Goal: Task Accomplishment & Management: Complete application form

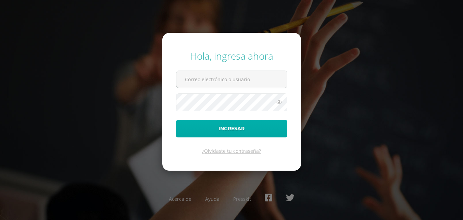
type input "2022539@colegiobelga.edu.gt"
click at [230, 129] on button "Ingresar" at bounding box center [231, 128] width 111 height 17
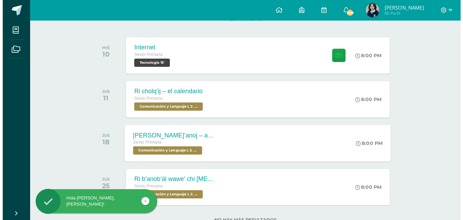
scroll to position [103, 0]
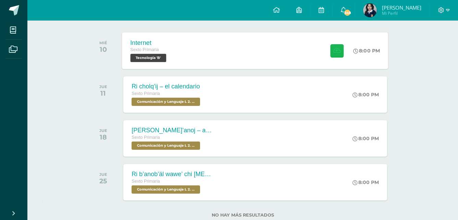
click at [338, 48] on icon at bounding box center [336, 51] width 7 height 6
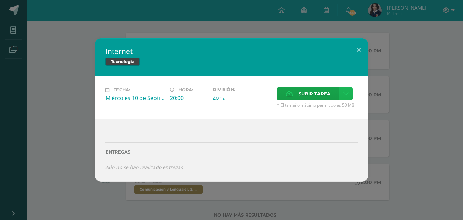
click at [344, 95] on icon at bounding box center [346, 94] width 5 height 6
click at [339, 106] on link "Subir enlace" at bounding box center [322, 108] width 69 height 11
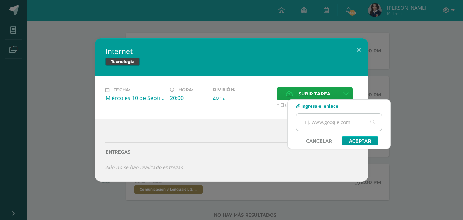
click at [338, 123] on input "text" at bounding box center [339, 122] width 86 height 17
paste input "[URL][DOMAIN_NAME]"
type input "[URL][DOMAIN_NAME]"
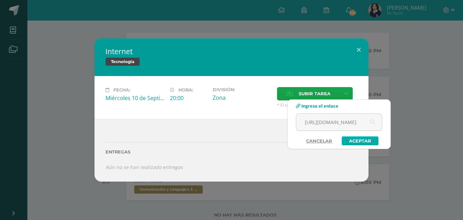
click at [358, 138] on link "Aceptar" at bounding box center [360, 140] width 37 height 9
